Goal: Check status: Check status

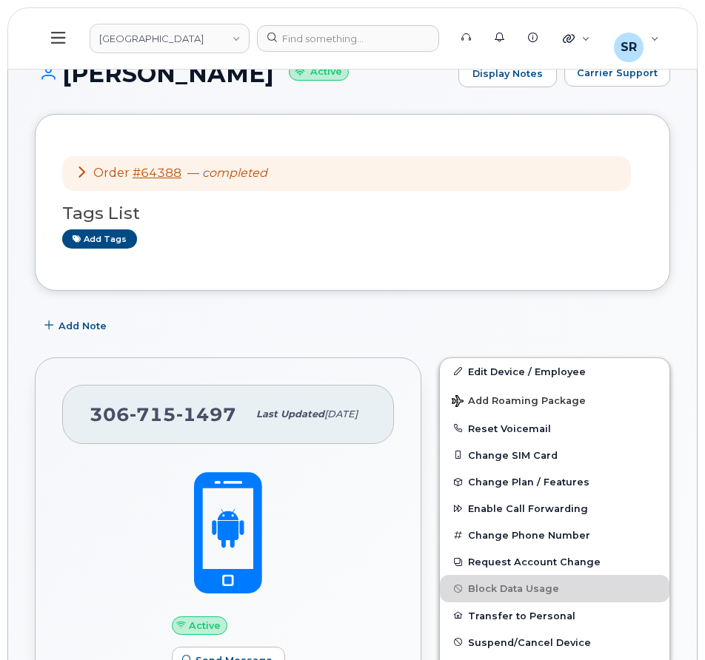
scroll to position [148, 0]
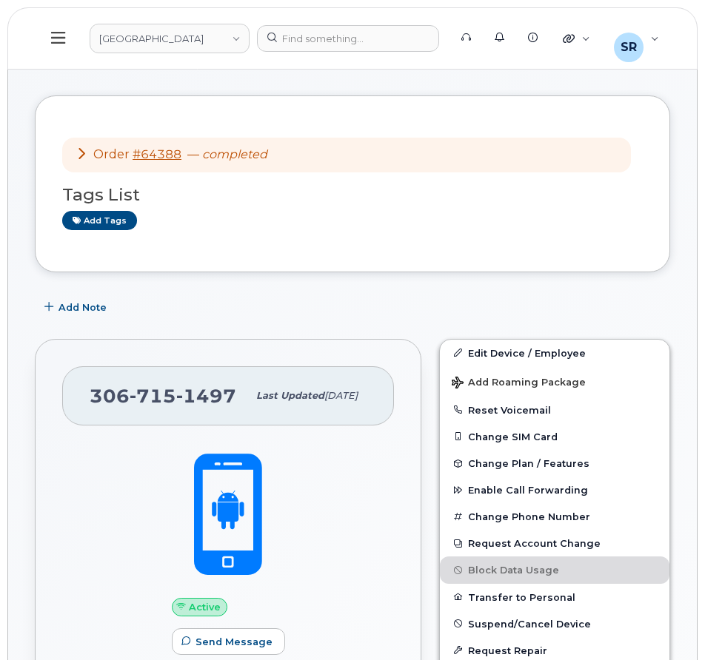
click at [81, 150] on icon at bounding box center [82, 153] width 12 height 12
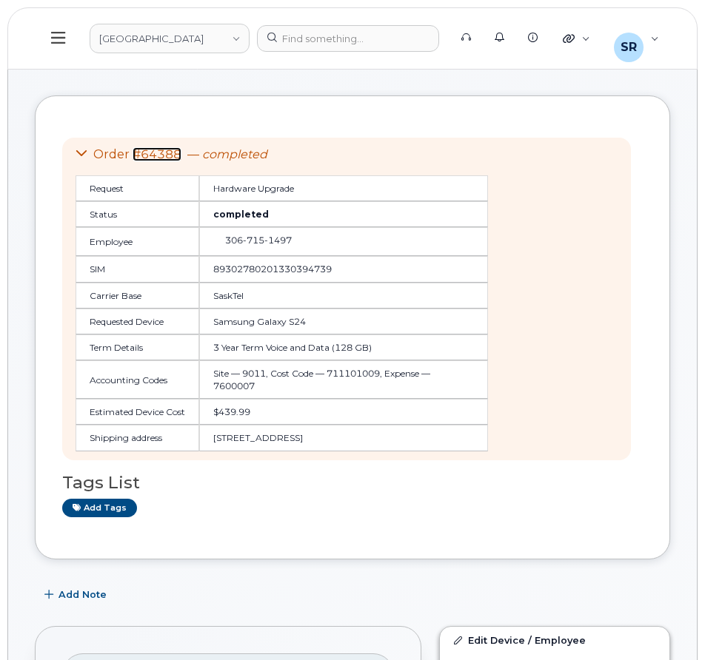
click at [145, 155] on link "#64388" at bounding box center [157, 154] width 49 height 14
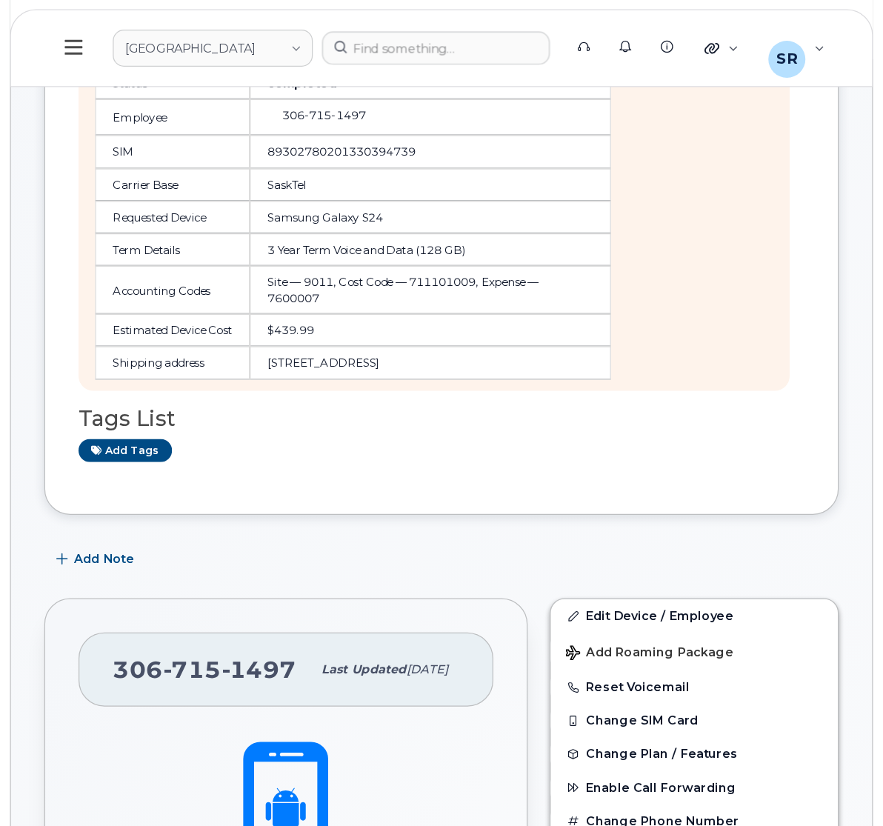
scroll to position [0, 0]
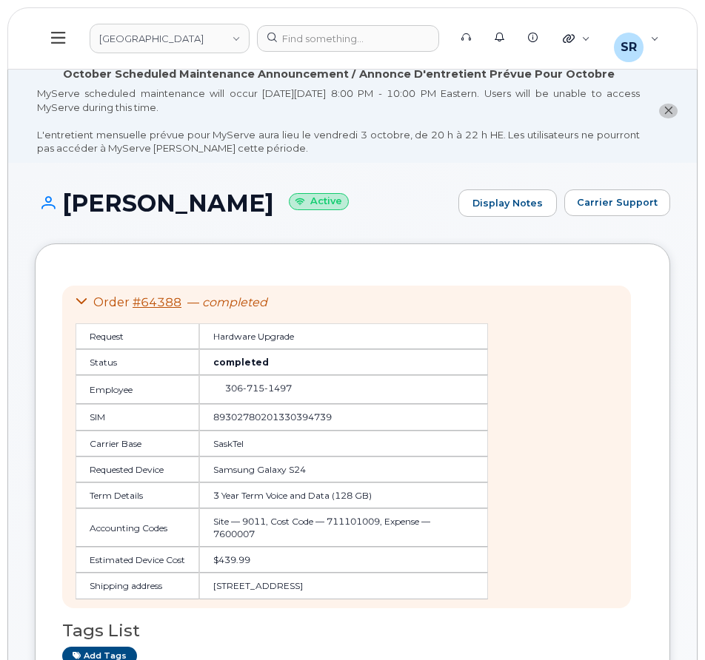
click at [332, 53] on header "Saskatoon Health Region Support Alerts Knowledge Base Quicklinks Suspend / Canc…" at bounding box center [352, 38] width 690 height 62
click at [331, 42] on div at bounding box center [348, 38] width 182 height 27
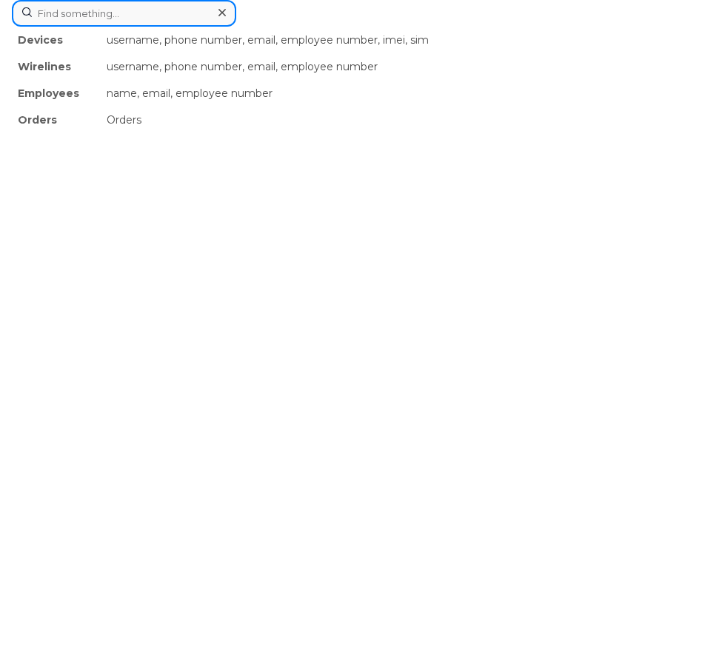
paste input "301150"
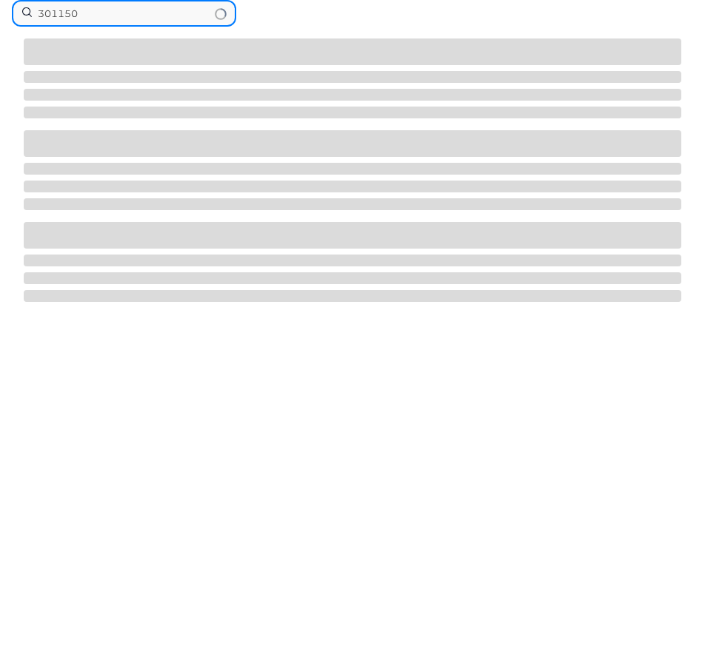
type input "301150"
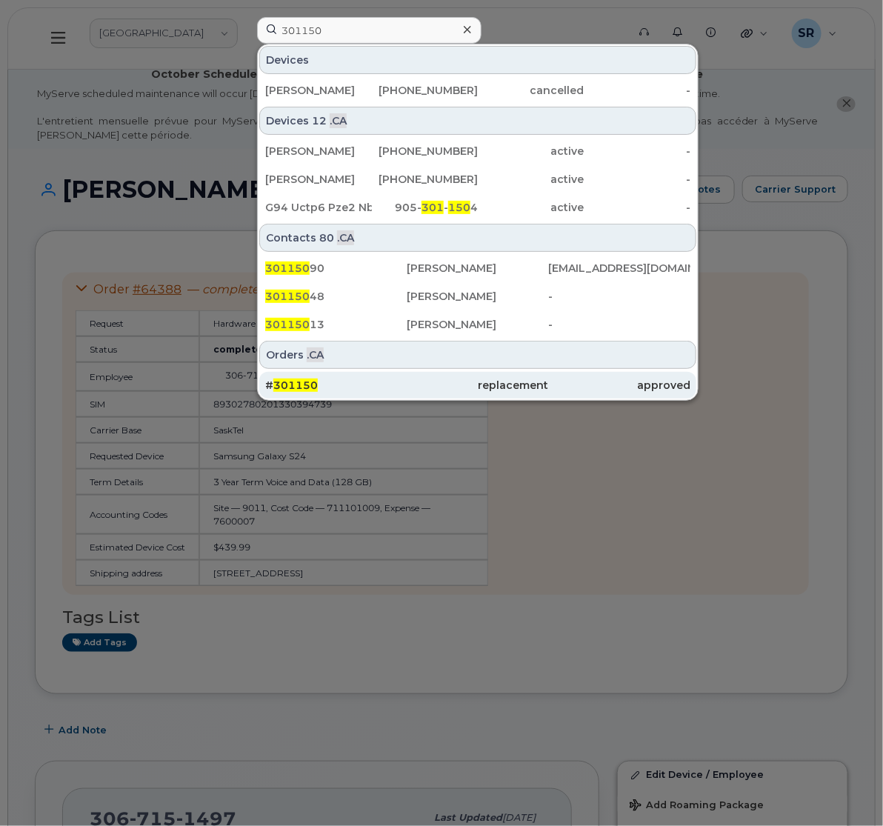
click at [372, 385] on div "# 301150" at bounding box center [335, 385] width 141 height 15
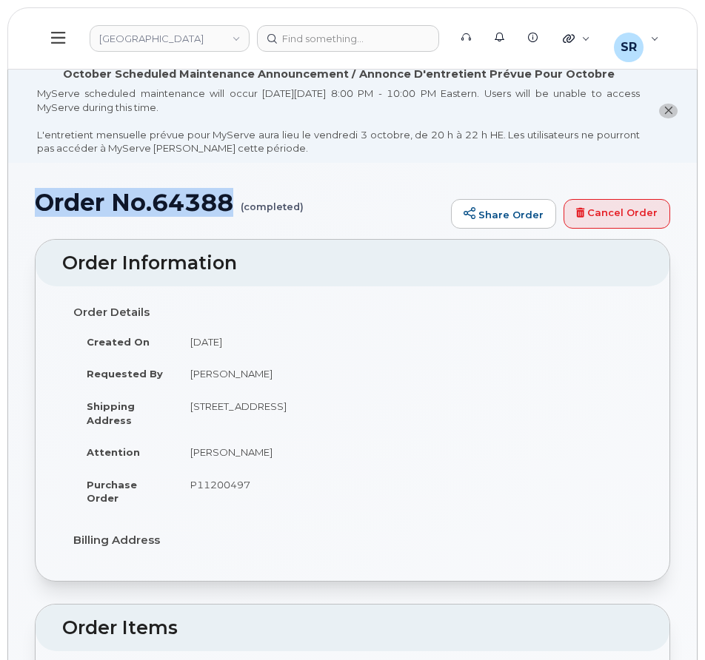
drag, startPoint x: 237, startPoint y: 199, endPoint x: 33, endPoint y: 201, distance: 204.4
copy h1 "Order No.64388"
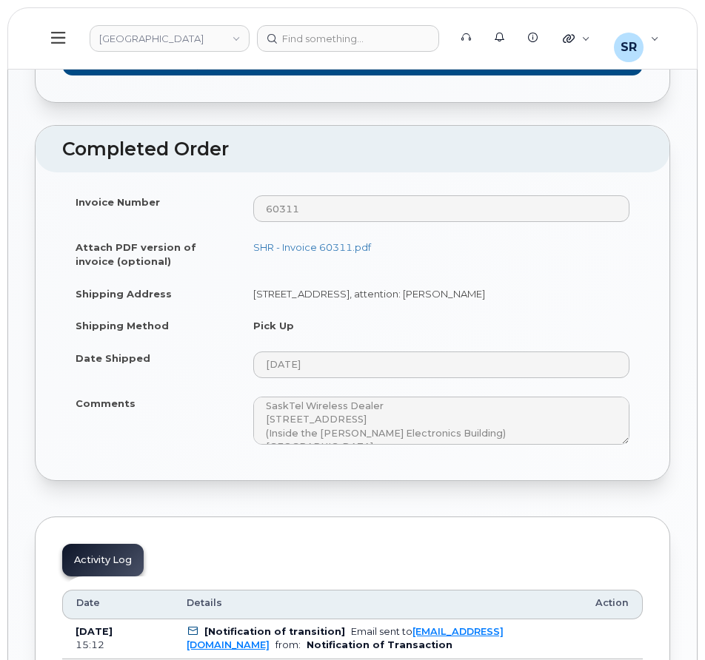
scroll to position [162, 0]
click at [440, 478] on div "Invoice Number 60311 Attach PDF version of invoice (optional) SHR - Invoice 603…" at bounding box center [353, 327] width 634 height 308
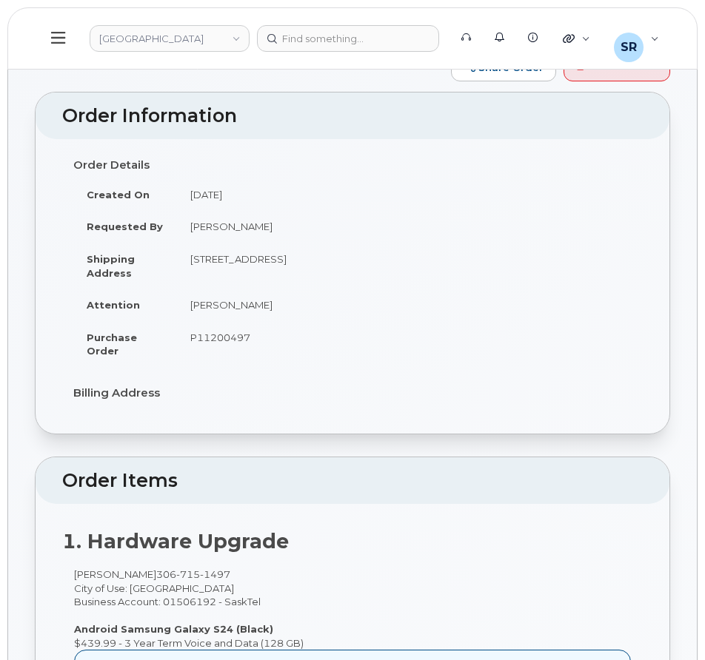
scroll to position [0, 0]
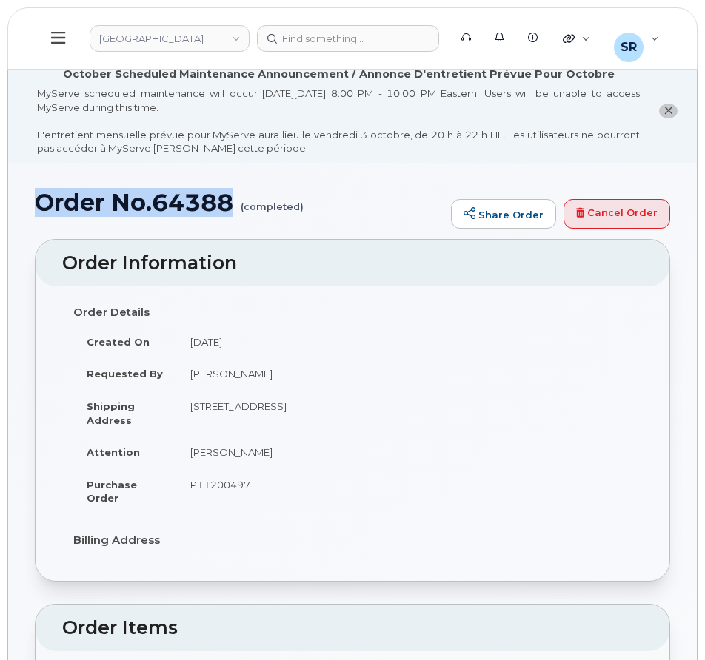
drag, startPoint x: 238, startPoint y: 196, endPoint x: 16, endPoint y: 213, distance: 222.8
copy h1 "Order No.64388"
